Goal: Task Accomplishment & Management: Manage account settings

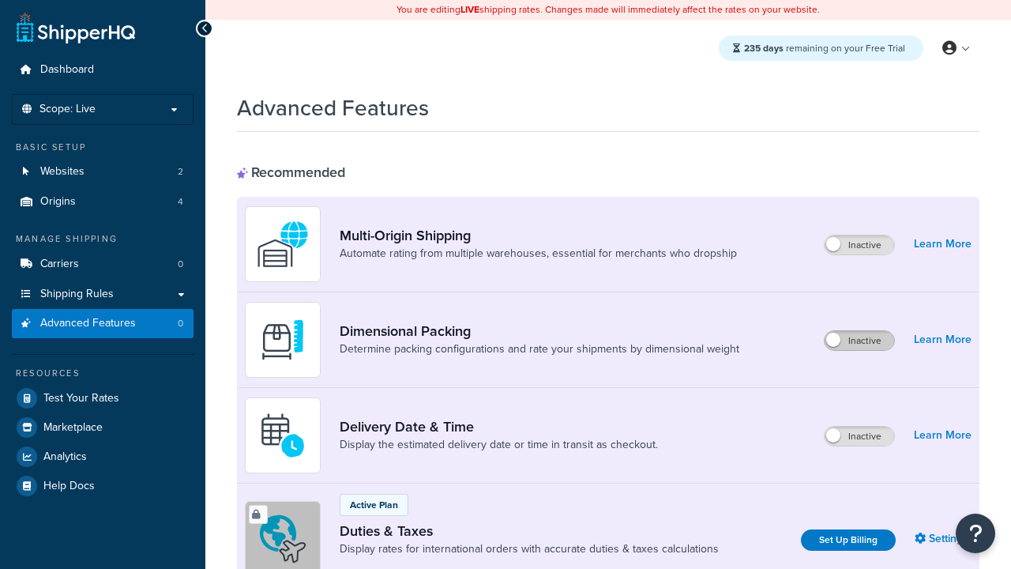
click at [860, 341] on label "Inactive" at bounding box center [860, 340] width 70 height 19
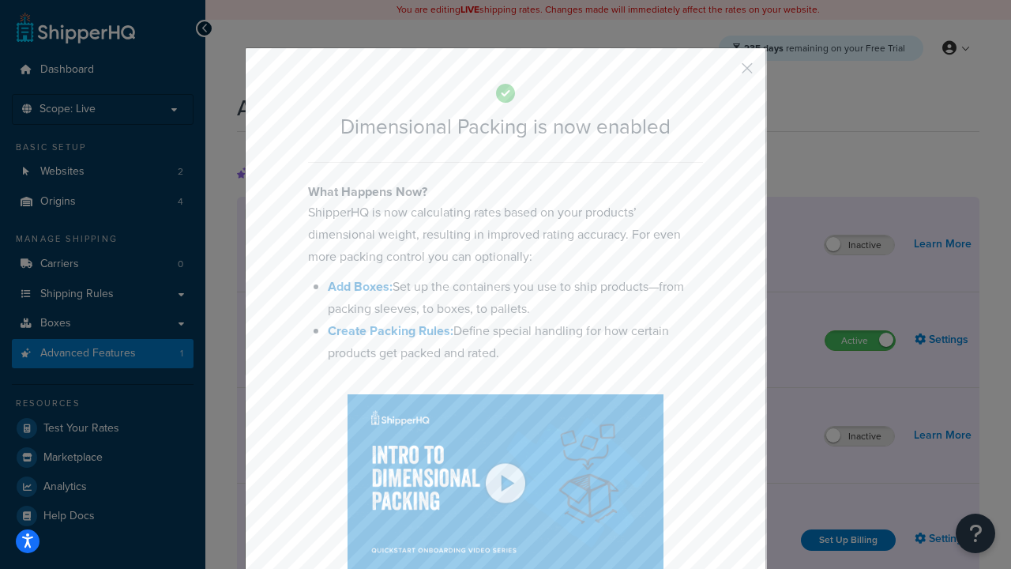
click at [724, 72] on button "button" at bounding box center [724, 74] width 4 height 4
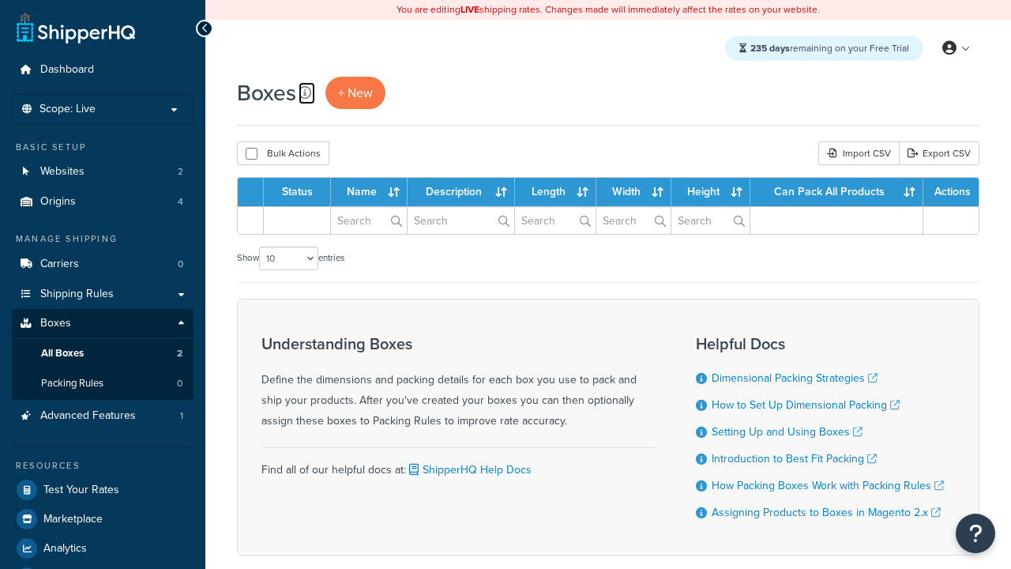
click at [305, 92] on icon at bounding box center [305, 92] width 13 height 13
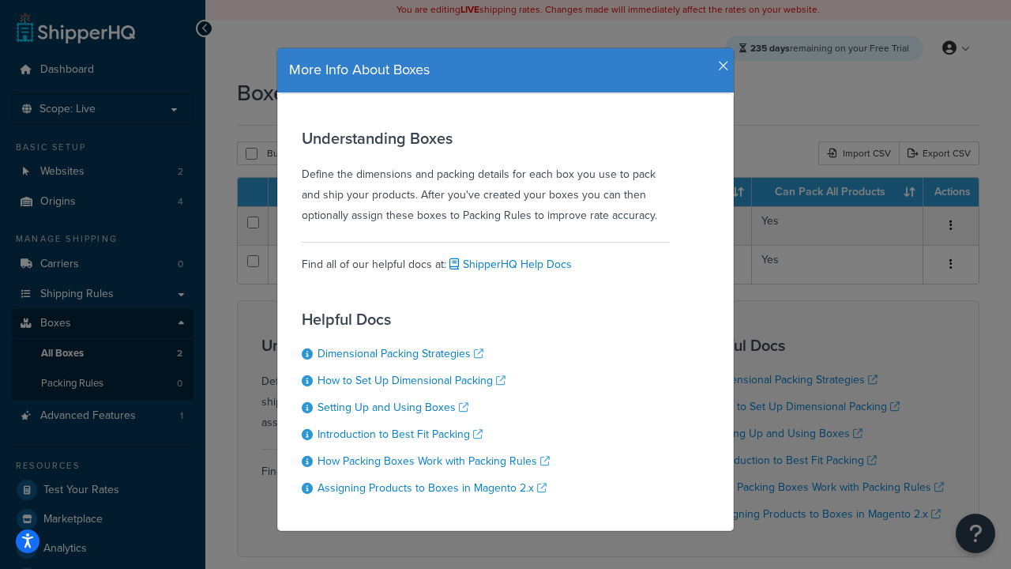
click at [720, 59] on icon "button" at bounding box center [723, 66] width 11 height 14
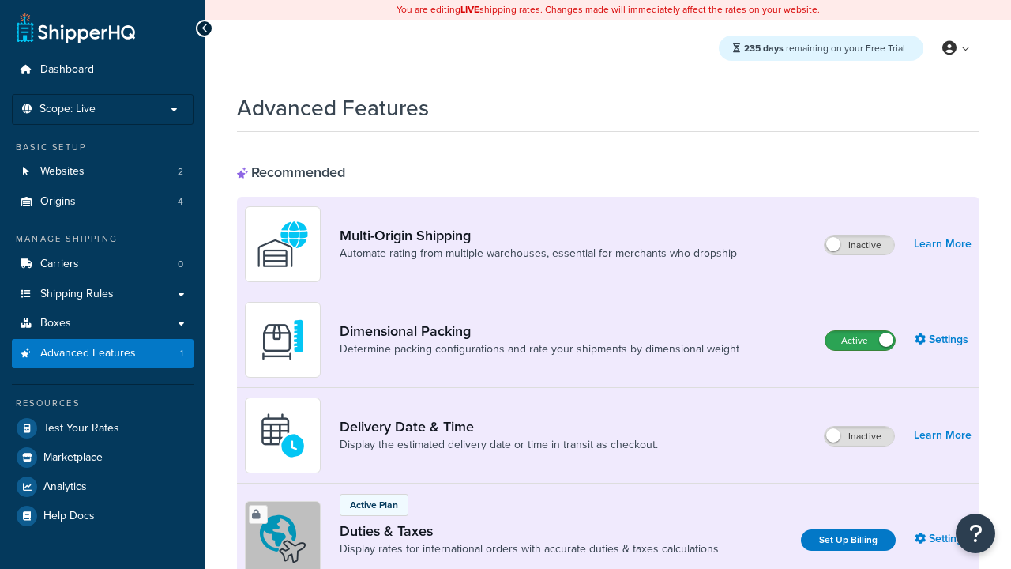
click at [860, 341] on label "Active" at bounding box center [861, 340] width 70 height 19
